Goal: Information Seeking & Learning: Learn about a topic

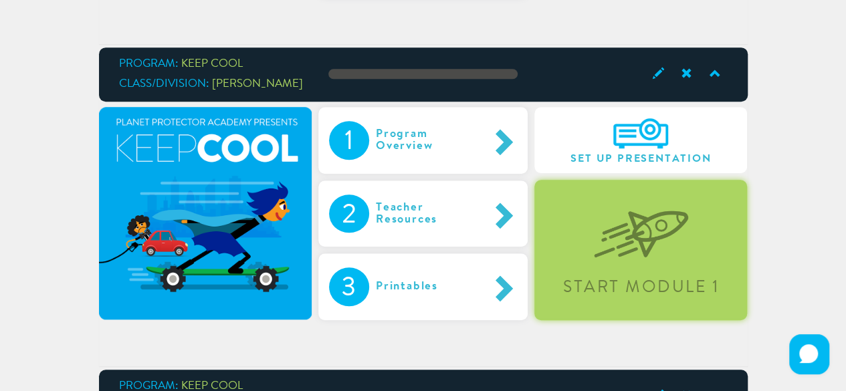
click at [659, 214] on img at bounding box center [641, 223] width 94 height 69
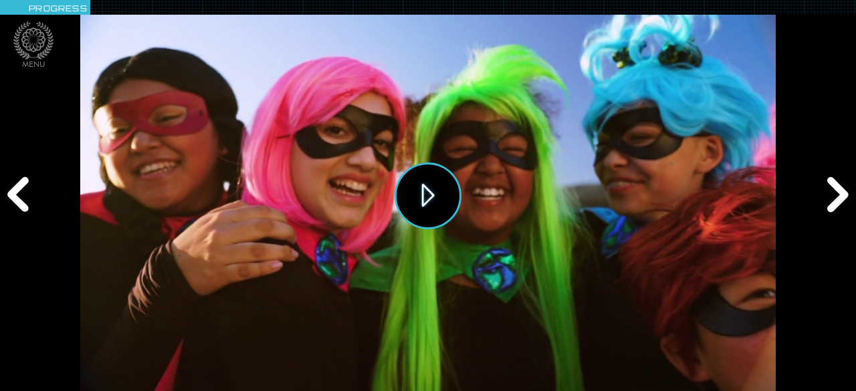
click at [427, 198] on button "Play" at bounding box center [428, 195] width 67 height 67
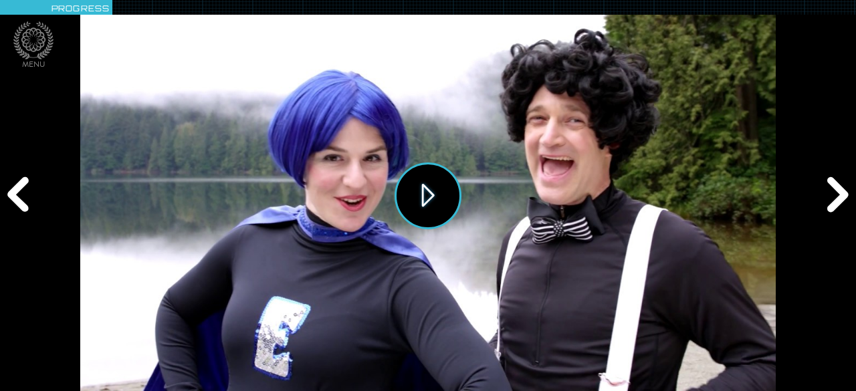
click at [396, 189] on button "Play" at bounding box center [428, 195] width 67 height 67
click at [837, 191] on div "Next" at bounding box center [835, 196] width 41 height 118
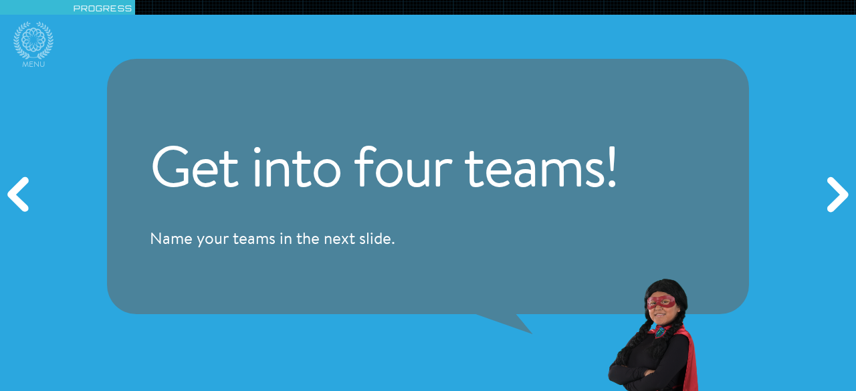
click at [837, 191] on div "Next" at bounding box center [835, 196] width 41 height 118
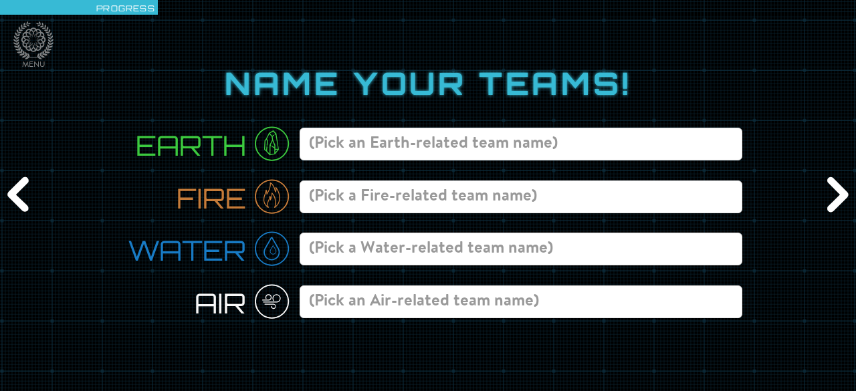
click at [318, 202] on input at bounding box center [521, 197] width 443 height 33
type input "Electric Bolts"
click at [347, 297] on input at bounding box center [521, 302] width 443 height 33
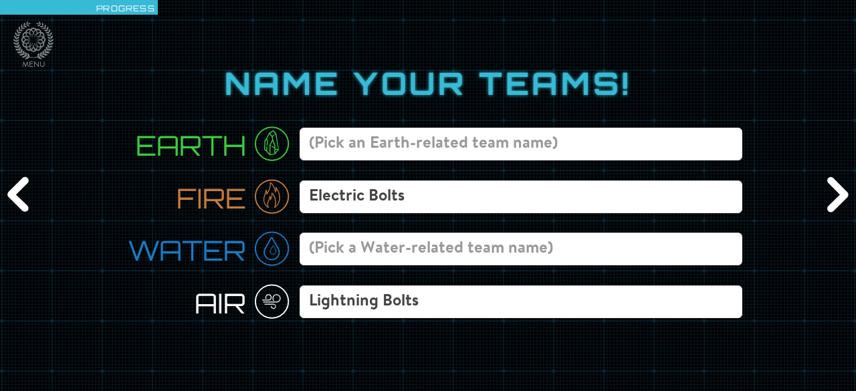
type input "Lightning Bolts"
click at [308, 257] on input at bounding box center [521, 249] width 443 height 33
type input "Water Ducks"
click at [350, 147] on input at bounding box center [521, 144] width 443 height 33
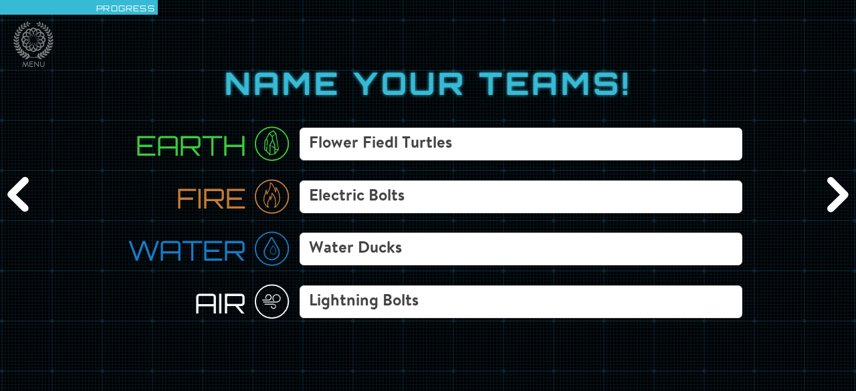
click at [396, 142] on input "Flower Fiedl Turtles" at bounding box center [521, 144] width 443 height 33
type input "Flower Field Turtles"
click at [830, 195] on div "Next" at bounding box center [835, 196] width 41 height 118
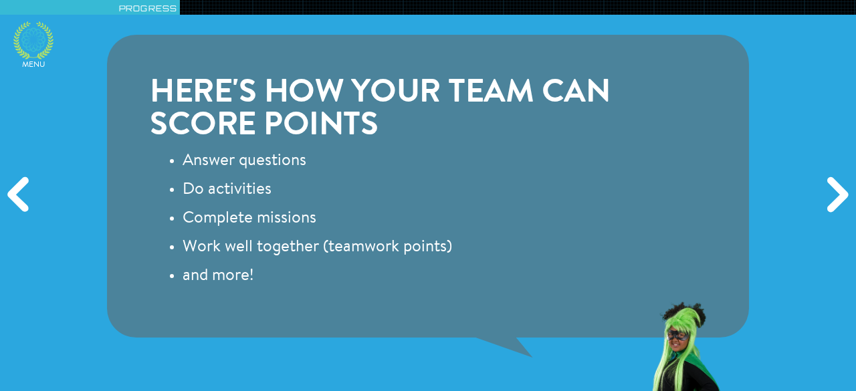
click at [30, 34] on icon at bounding box center [33, 40] width 40 height 38
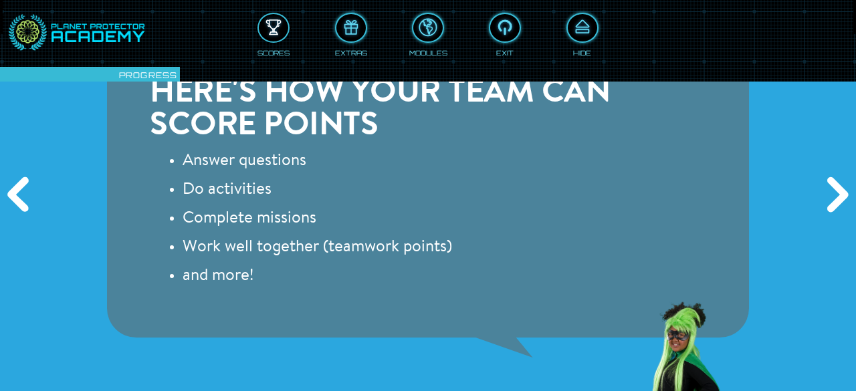
click at [279, 27] on div at bounding box center [273, 28] width 29 height 22
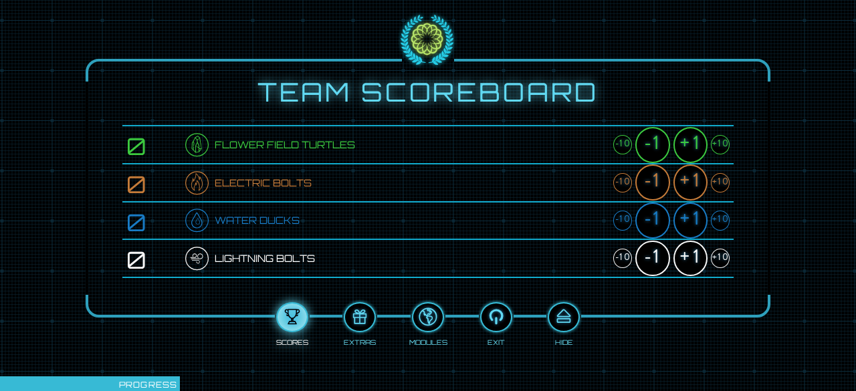
click at [720, 141] on div "+10" at bounding box center [720, 144] width 19 height 19
click at [720, 175] on div "+10" at bounding box center [720, 182] width 19 height 19
click at [722, 213] on div "+10" at bounding box center [720, 220] width 19 height 19
click at [718, 255] on div "+10" at bounding box center [720, 258] width 19 height 19
click at [567, 315] on div at bounding box center [563, 317] width 29 height 22
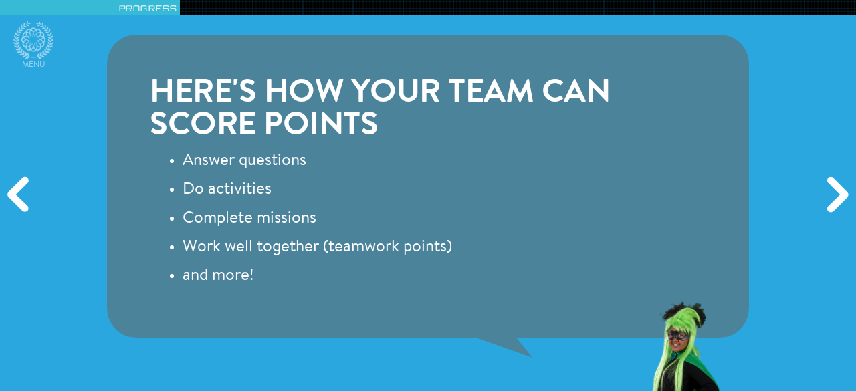
click at [837, 187] on div "Next" at bounding box center [835, 196] width 41 height 118
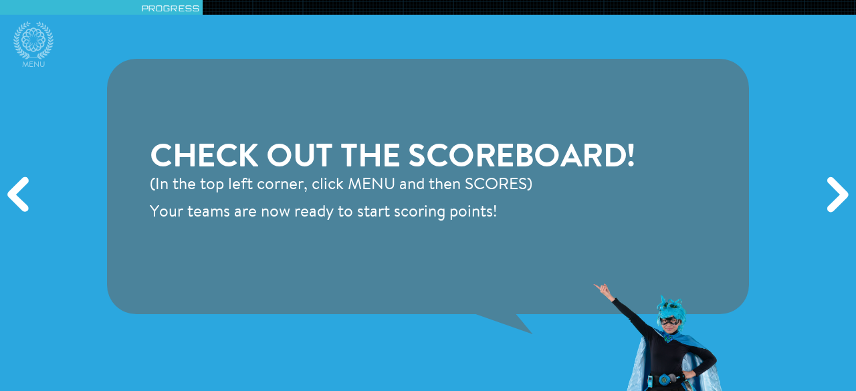
click at [816, 204] on div "Next" at bounding box center [835, 196] width 41 height 118
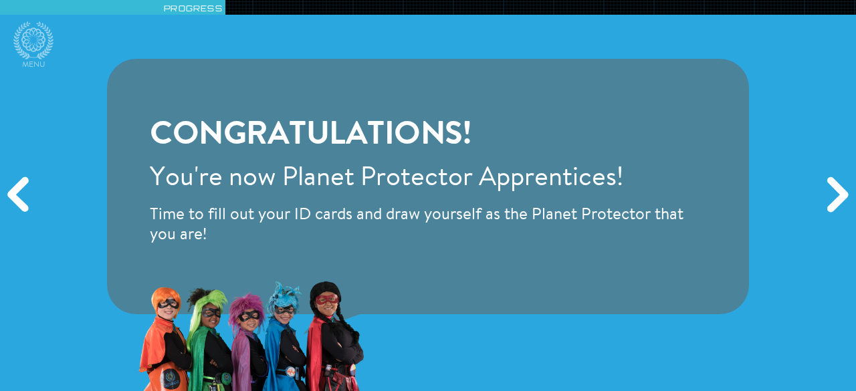
click at [816, 204] on div "Next" at bounding box center [835, 196] width 41 height 118
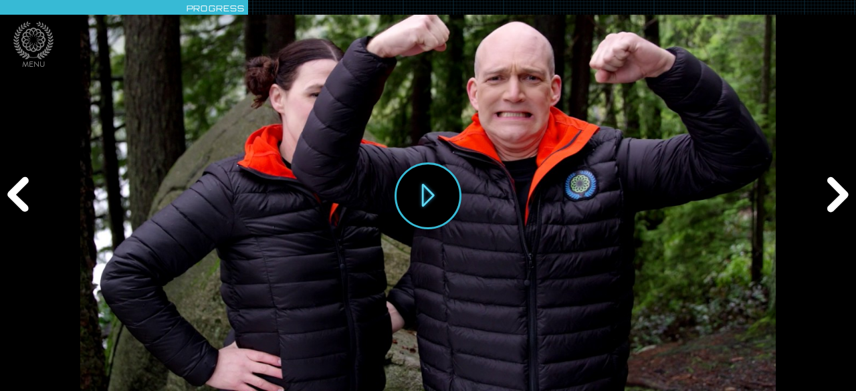
drag, startPoint x: 518, startPoint y: 57, endPoint x: 273, endPoint y: 140, distance: 259.0
click at [273, 141] on div "Play" at bounding box center [427, 195] width 695 height 391
click at [840, 187] on div "Next" at bounding box center [835, 196] width 41 height 118
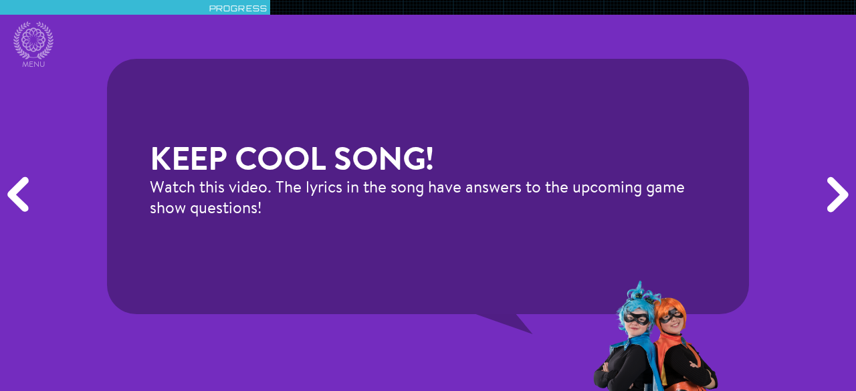
click at [840, 187] on div "Next" at bounding box center [835, 196] width 41 height 118
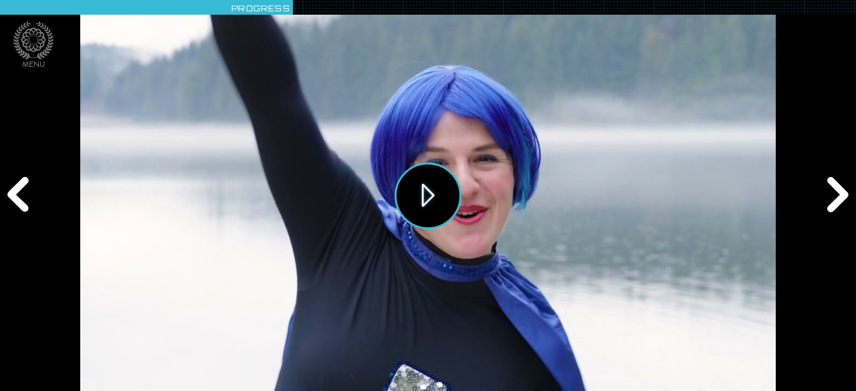
click at [439, 188] on button "Play" at bounding box center [428, 195] width 67 height 67
